Goal: Task Accomplishment & Management: Use online tool/utility

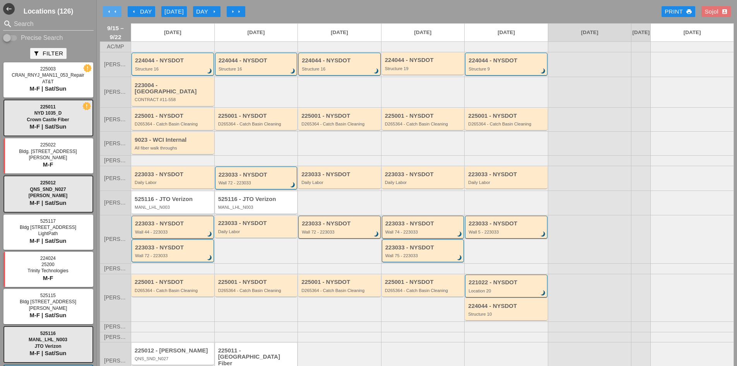
click at [115, 12] on icon "arrow_left" at bounding box center [115, 12] width 6 height 6
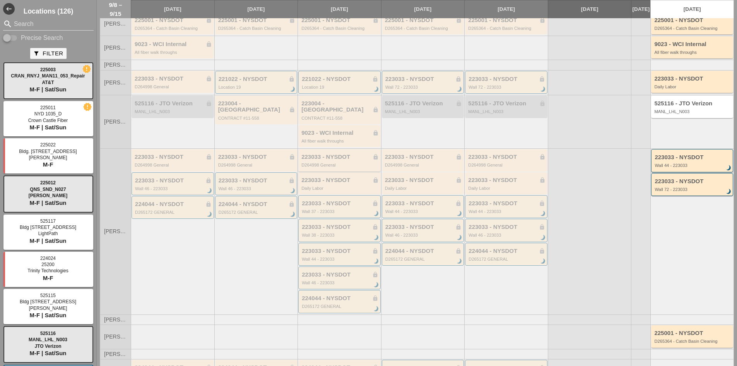
scroll to position [116, 0]
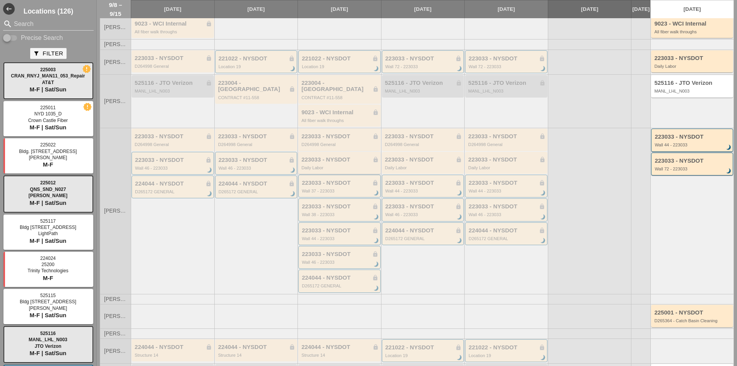
click at [311, 165] on div "Daily Labor" at bounding box center [339, 167] width 77 height 5
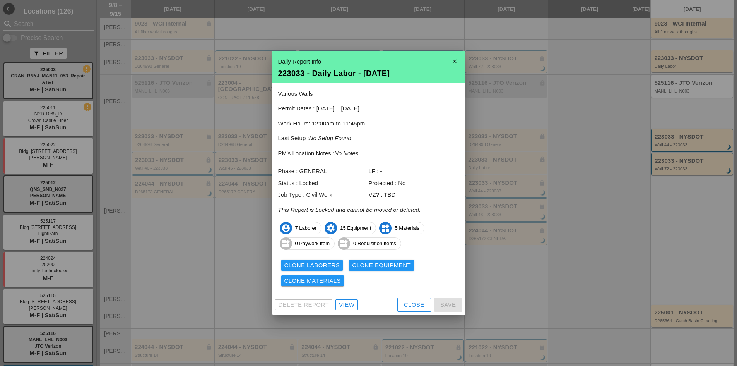
drag, startPoint x: 533, startPoint y: 201, endPoint x: 539, endPoint y: 194, distance: 9.1
click at [533, 201] on div at bounding box center [368, 183] width 737 height 366
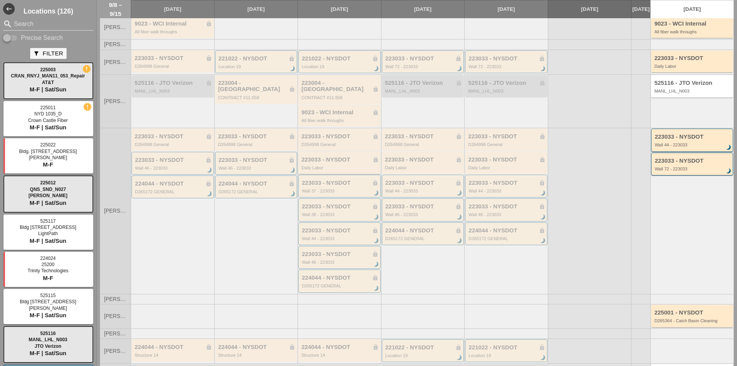
click at [313, 165] on div "Daily Labor" at bounding box center [339, 167] width 77 height 5
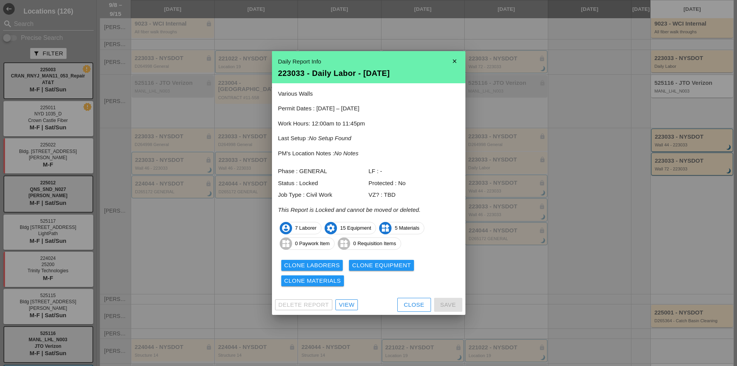
click at [571, 46] on div at bounding box center [368, 183] width 737 height 366
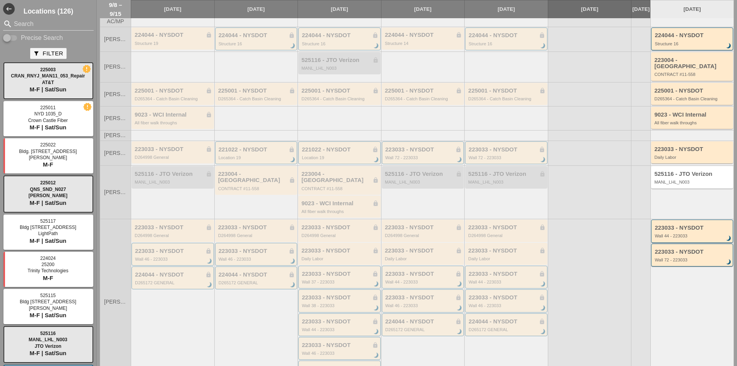
scroll to position [0, 0]
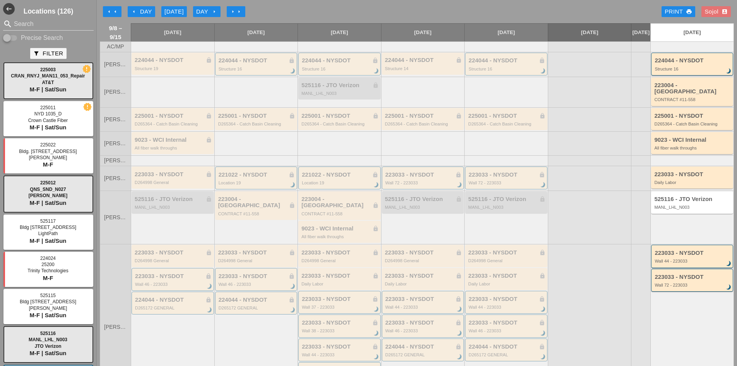
click at [705, 10] on div "Sojol account_box" at bounding box center [716, 11] width 23 height 9
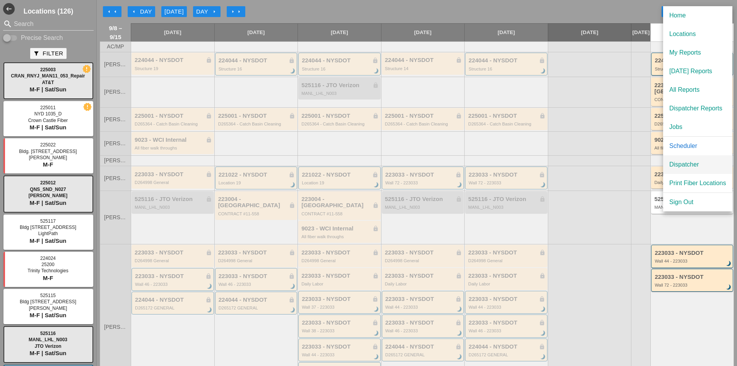
click at [678, 163] on div "Dispatcher" at bounding box center [697, 164] width 57 height 9
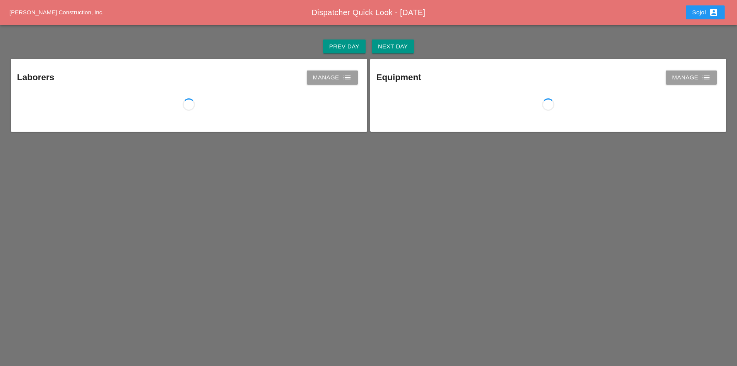
click at [355, 45] on div "Prev Day" at bounding box center [344, 46] width 30 height 9
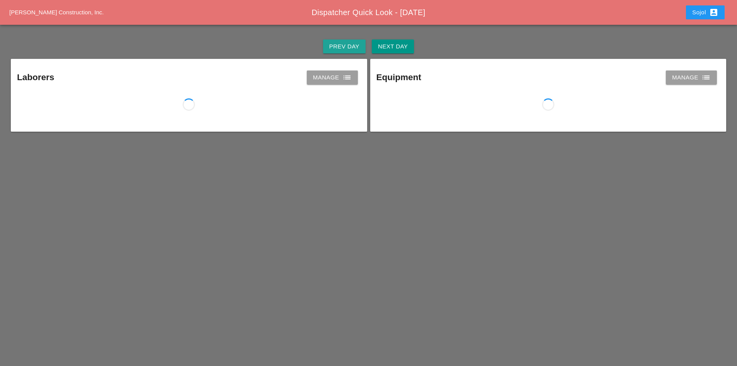
click at [355, 45] on div "Prev Day" at bounding box center [344, 46] width 30 height 9
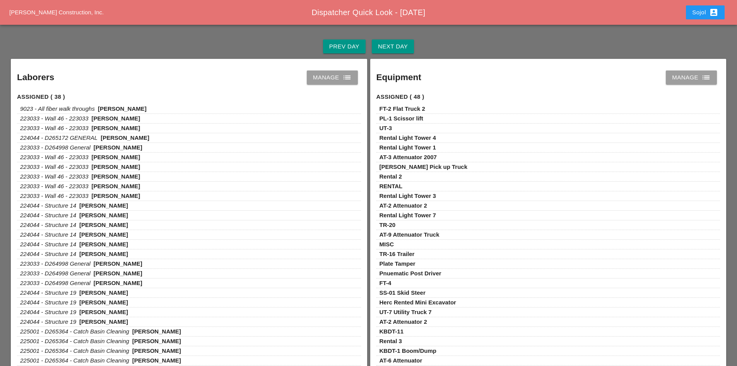
click at [370, 45] on div "Prev Day Next Day" at bounding box center [368, 46] width 718 height 25
click at [396, 45] on div "Next Day" at bounding box center [393, 46] width 30 height 9
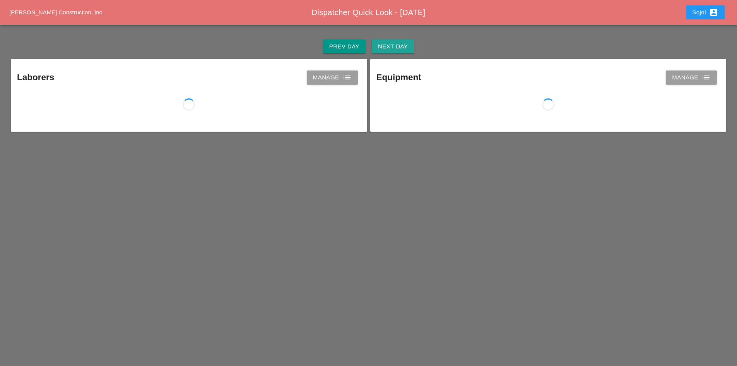
click at [396, 45] on div "Next Day" at bounding box center [393, 46] width 30 height 9
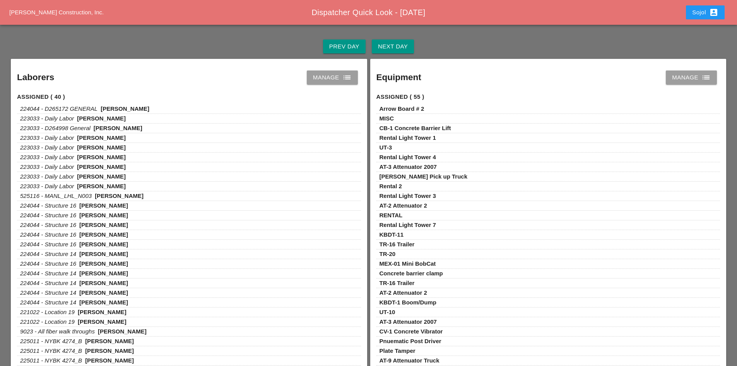
click at [328, 79] on div "Manage list" at bounding box center [332, 77] width 39 height 9
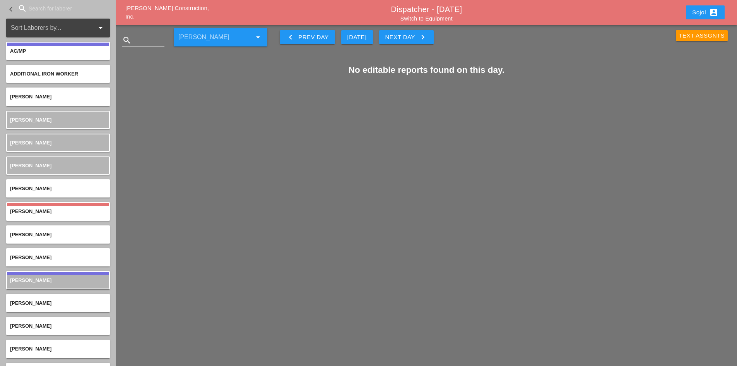
click at [181, 14] on span "[PERSON_NAME] Construction, Inc." at bounding box center [167, 12] width 84 height 15
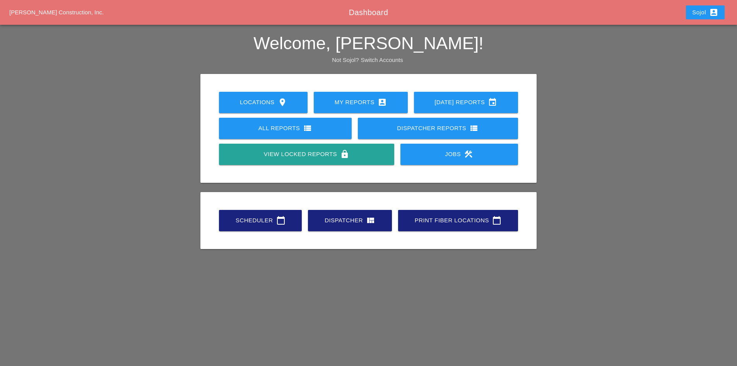
click at [256, 215] on link "Scheduler calendar_today" at bounding box center [260, 220] width 83 height 21
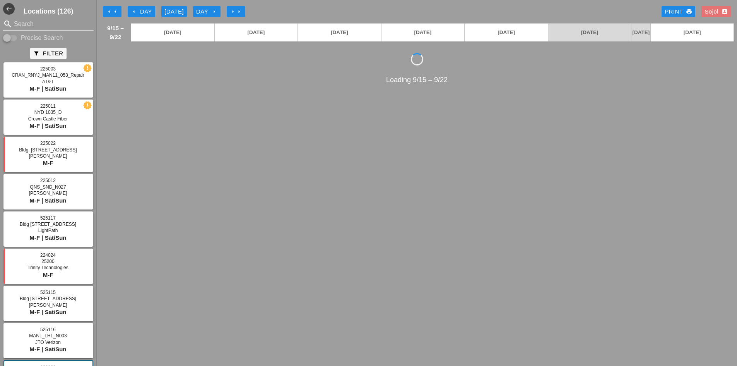
click at [115, 5] on div "arrow_left arrow_left arrow_left Day Today Day arrow_right arrow_right arrow_ri…" at bounding box center [417, 11] width 634 height 15
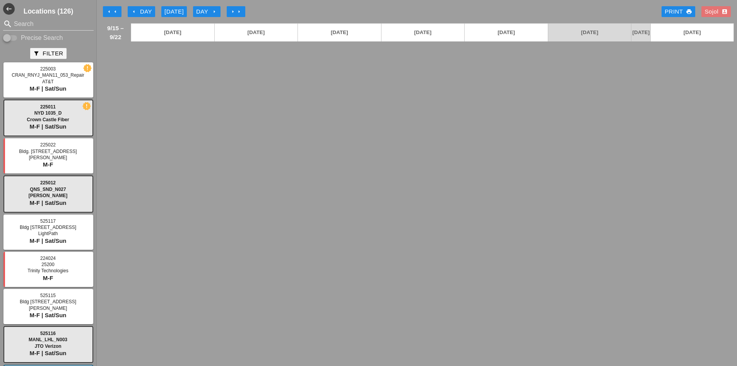
click at [116, 9] on icon "arrow_left" at bounding box center [115, 12] width 6 height 6
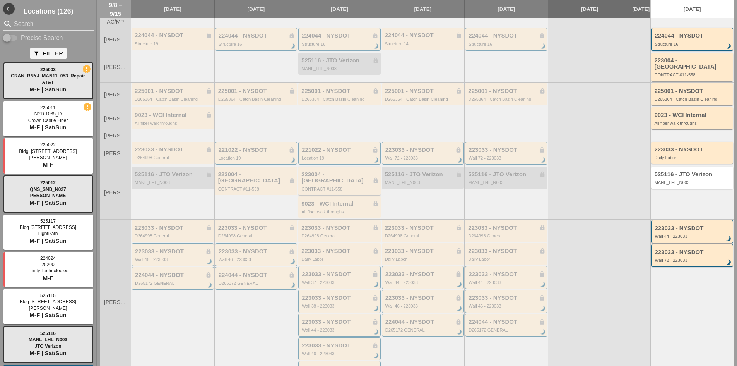
scroll to position [39, 0]
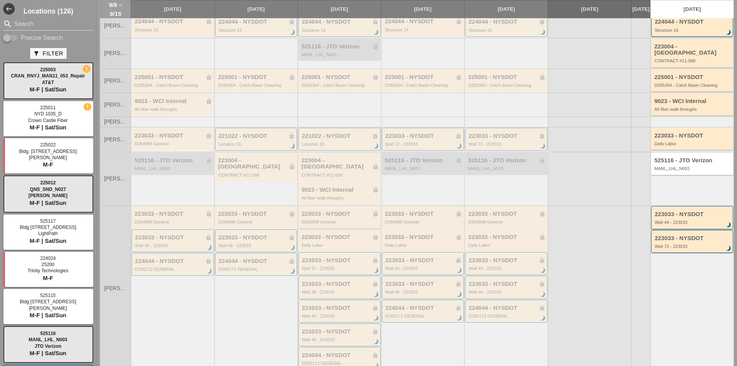
click at [335, 210] on div "223033 - NYSDOT lock" at bounding box center [339, 213] width 77 height 7
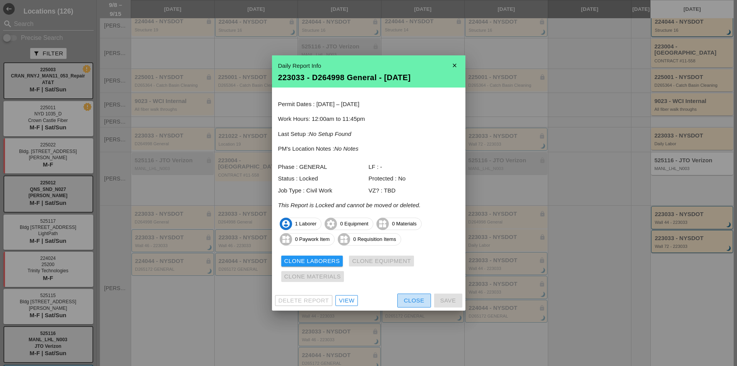
click at [414, 293] on button "Close" at bounding box center [414, 300] width 34 height 14
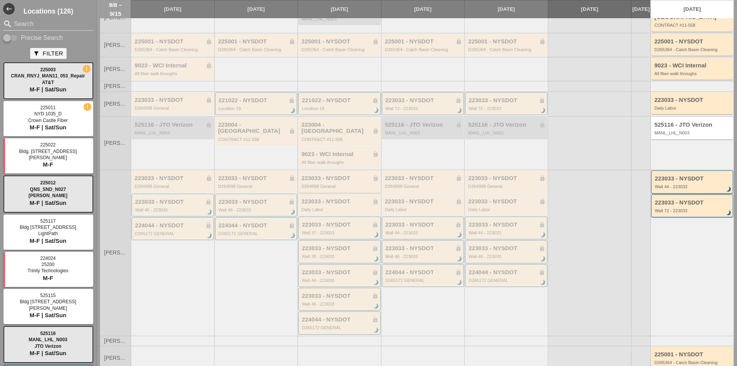
scroll to position [116, 0]
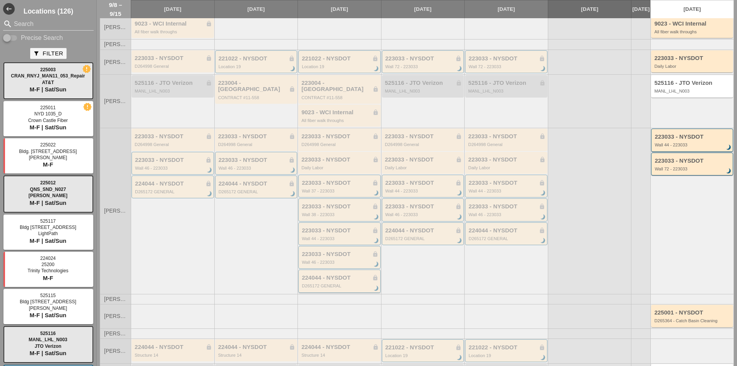
click at [324, 275] on div "224044 - NYSDOT lock D265172 GENERAL brightness_3" at bounding box center [340, 281] width 77 height 14
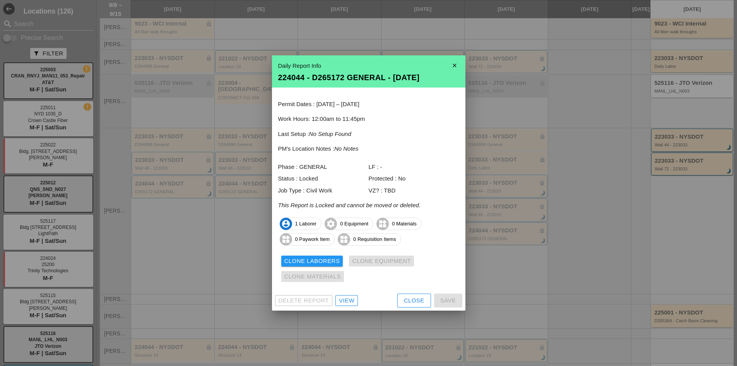
click at [421, 303] on div "Close" at bounding box center [414, 300] width 21 height 9
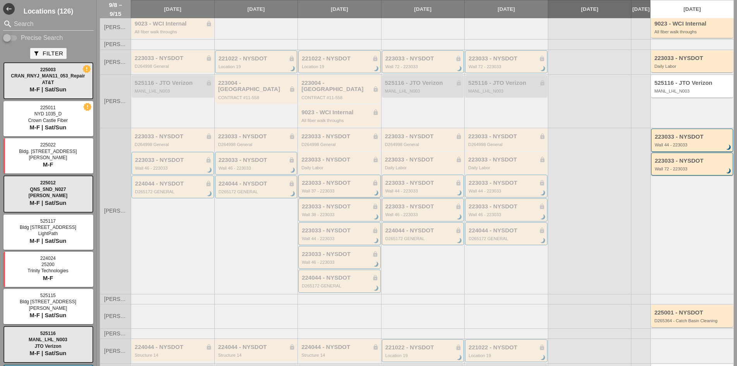
click at [316, 187] on div "223033 - NYSDOT lock Wall 37 - 223033 brightness_3" at bounding box center [339, 185] width 82 height 23
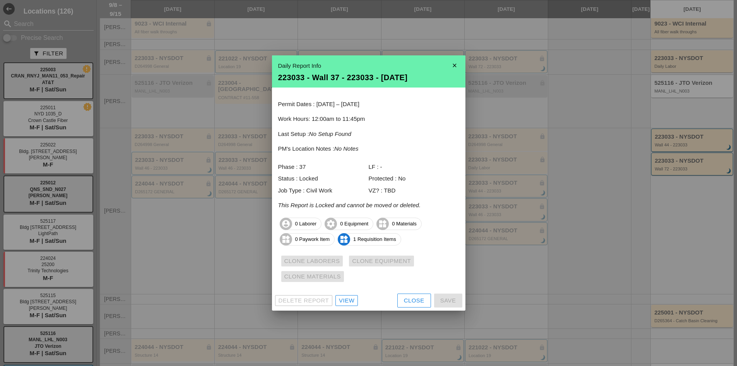
click at [410, 305] on button "Close" at bounding box center [414, 300] width 34 height 14
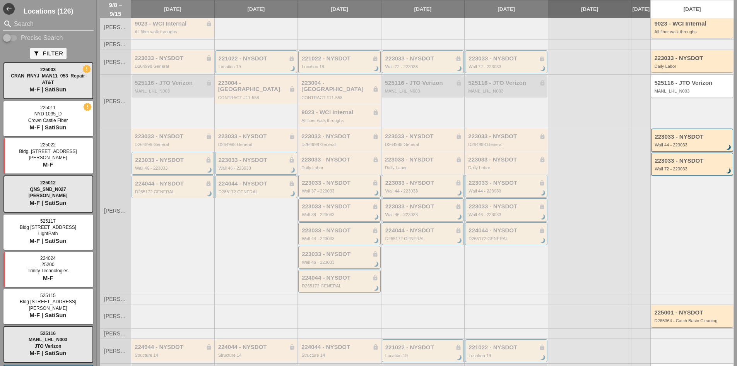
click at [349, 203] on div "223033 - NYSDOT lock" at bounding box center [340, 206] width 77 height 7
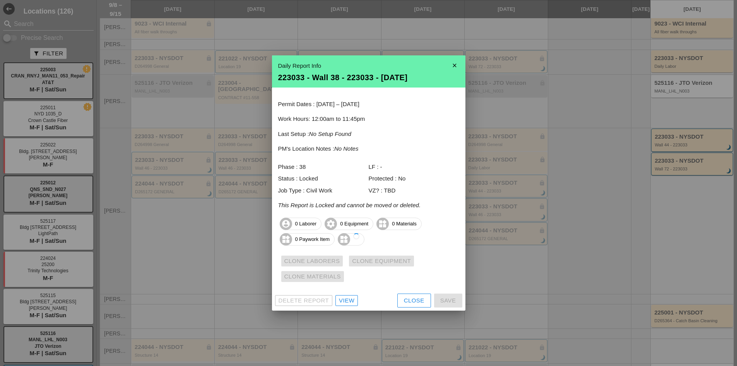
click at [410, 302] on div "Close" at bounding box center [414, 300] width 21 height 9
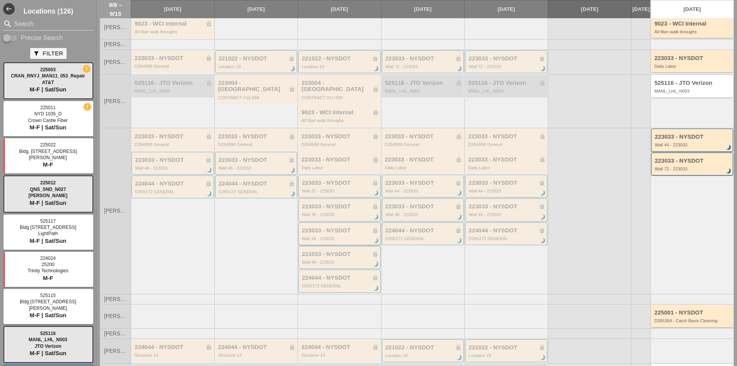
click at [315, 227] on div "223033 - NYSDOT lock Wall 44 - 223033 brightness_3" at bounding box center [340, 234] width 77 height 14
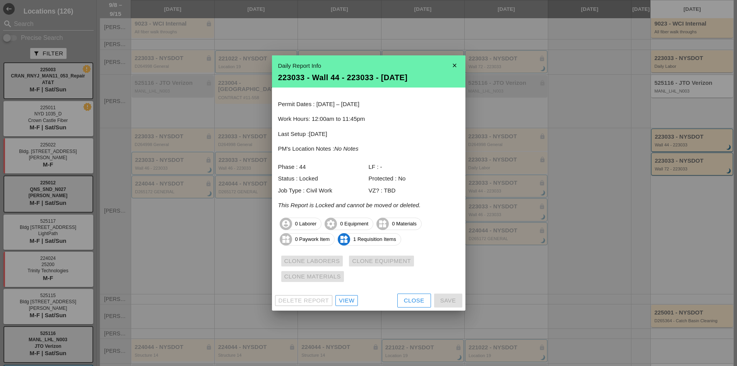
click at [427, 298] on button "Close" at bounding box center [414, 300] width 34 height 14
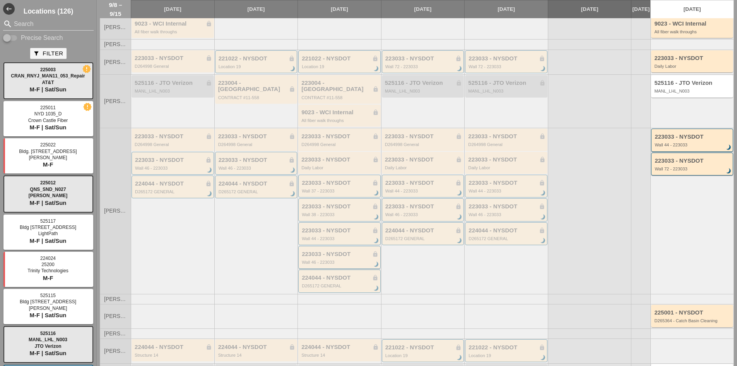
click at [339, 251] on div "223033 - NYSDOT lock" at bounding box center [340, 254] width 77 height 7
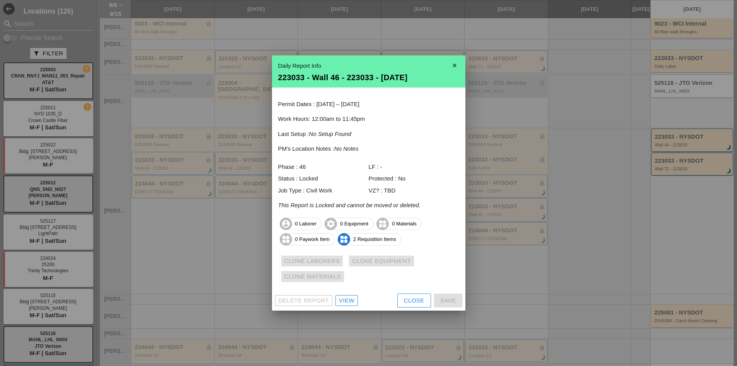
click at [412, 301] on div "Close" at bounding box center [414, 300] width 21 height 9
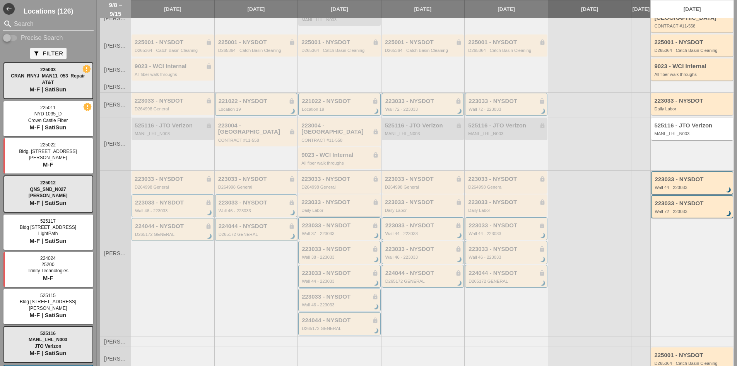
scroll to position [39, 0]
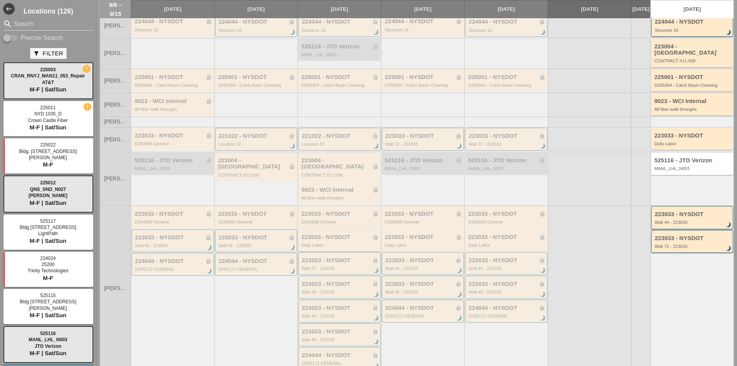
click at [326, 234] on div "223033 - NYSDOT lock Daily Labor" at bounding box center [339, 241] width 77 height 14
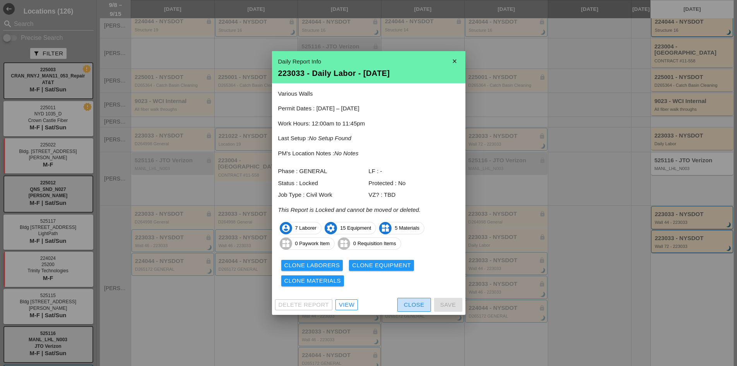
click at [414, 302] on div "Close" at bounding box center [414, 304] width 21 height 9
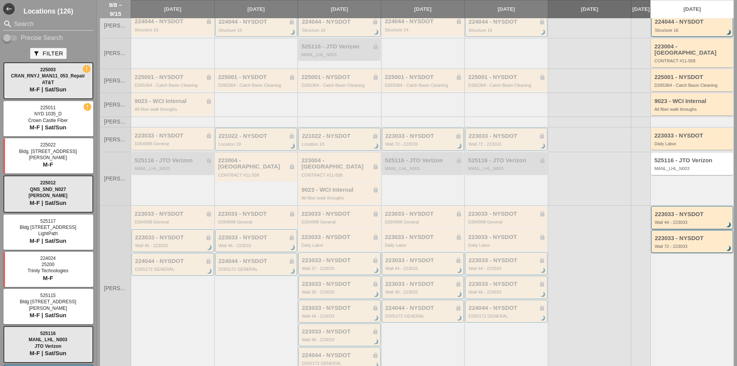
click at [171, 144] on div "D264998 General" at bounding box center [173, 143] width 77 height 5
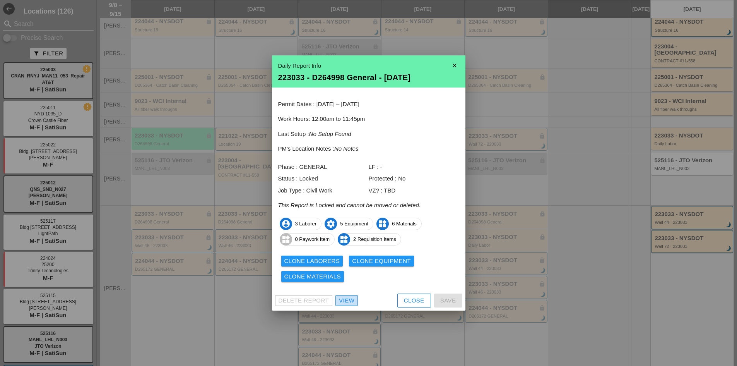
drag, startPoint x: 342, startPoint y: 299, endPoint x: 344, endPoint y: 286, distance: 13.7
click at [311, 55] on div at bounding box center [368, 183] width 737 height 366
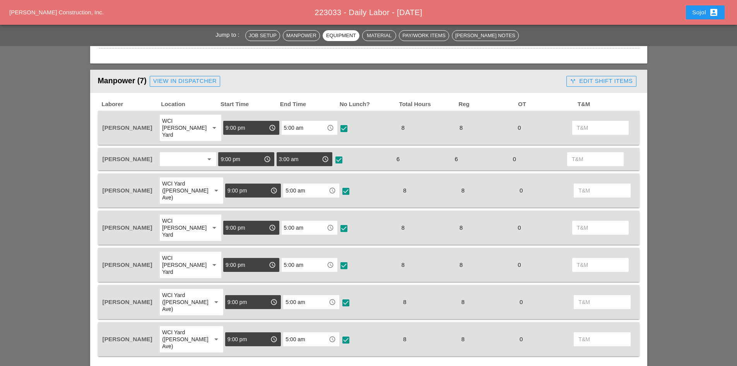
scroll to position [503, 0]
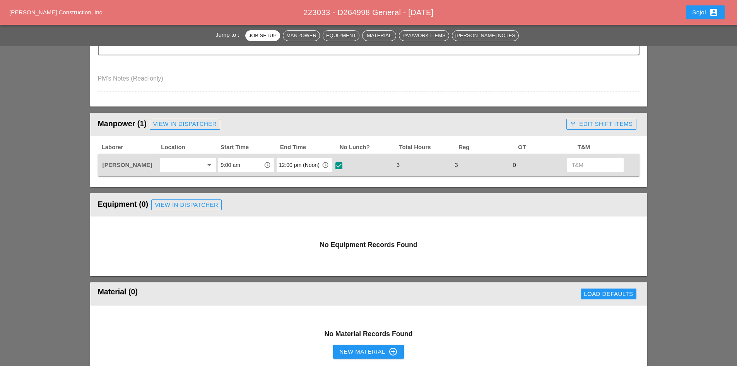
scroll to position [271, 0]
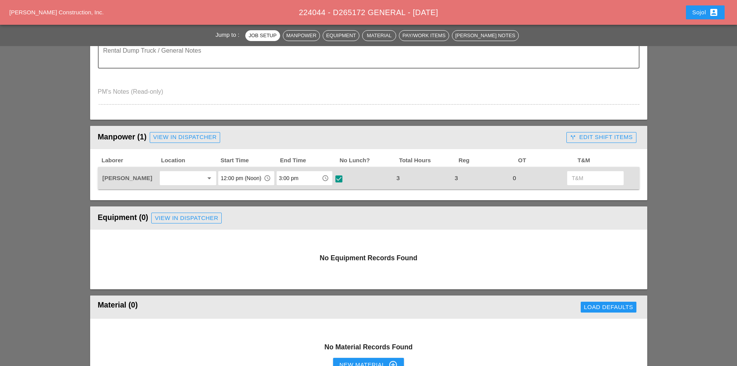
scroll to position [271, 0]
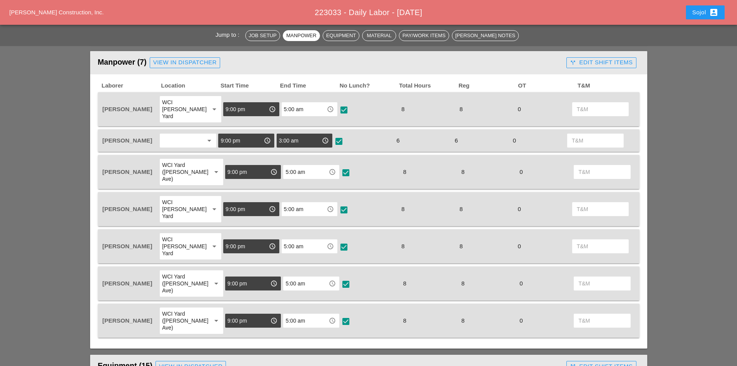
scroll to position [503, 0]
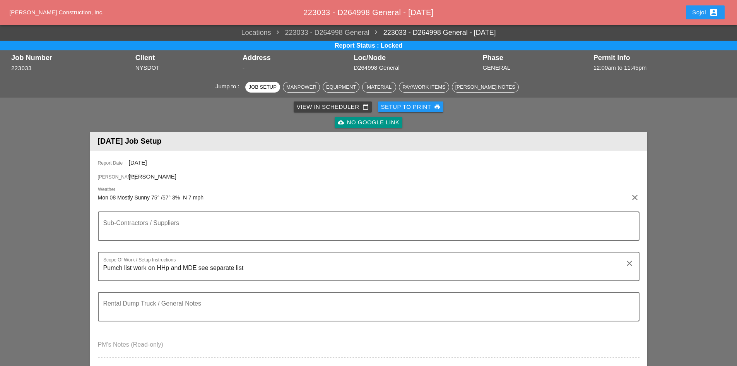
scroll to position [232, 0]
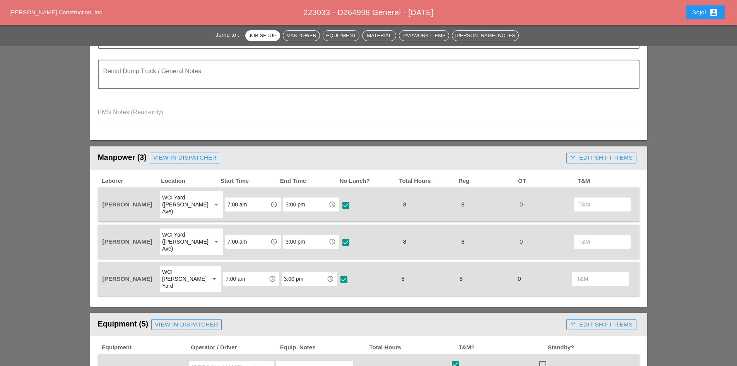
click at [614, 156] on div "call_split Edit Shift Items" at bounding box center [601, 157] width 63 height 9
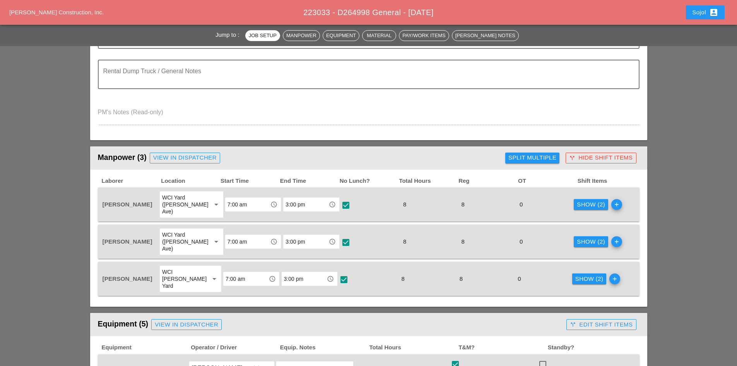
click at [577, 237] on div "Show (2)" at bounding box center [591, 241] width 28 height 9
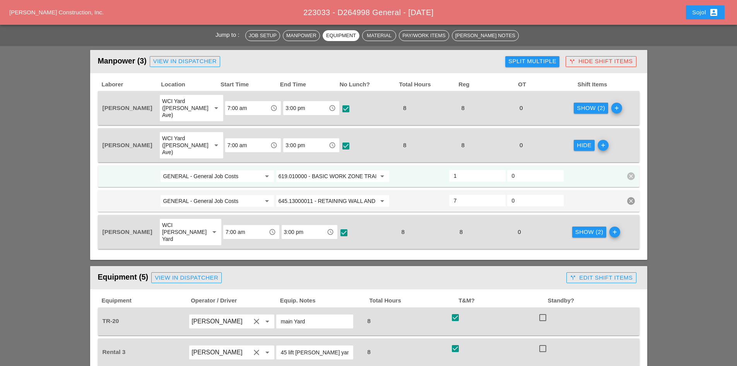
scroll to position [288, 0]
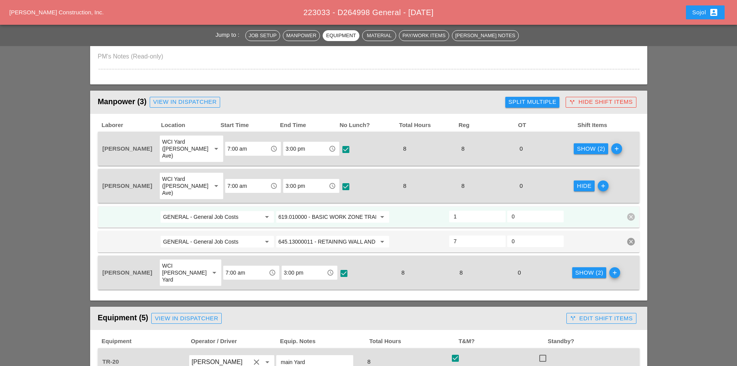
click at [577, 181] on div "Hide" at bounding box center [584, 185] width 15 height 9
type input "Various wall HHP & MDEwall 13 = 1 eawall 14 = 1 eaWall 15 = 1 eawall 16 = 1 eaW…"
